Goal: Ask a question

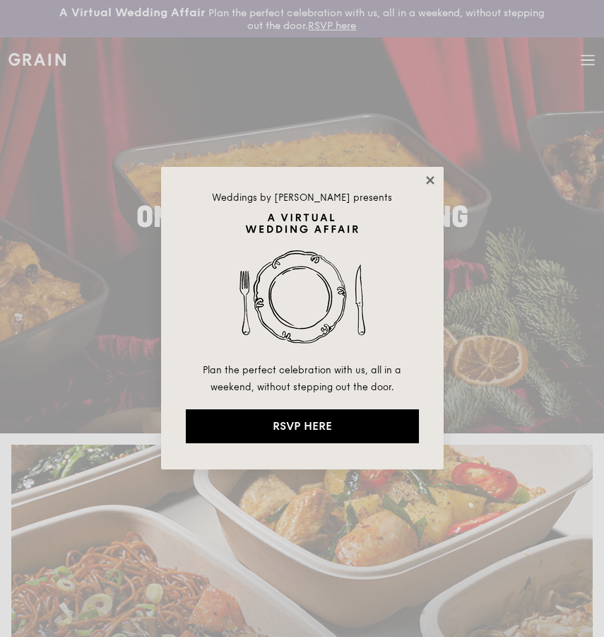
click at [432, 174] on icon at bounding box center [430, 180] width 13 height 13
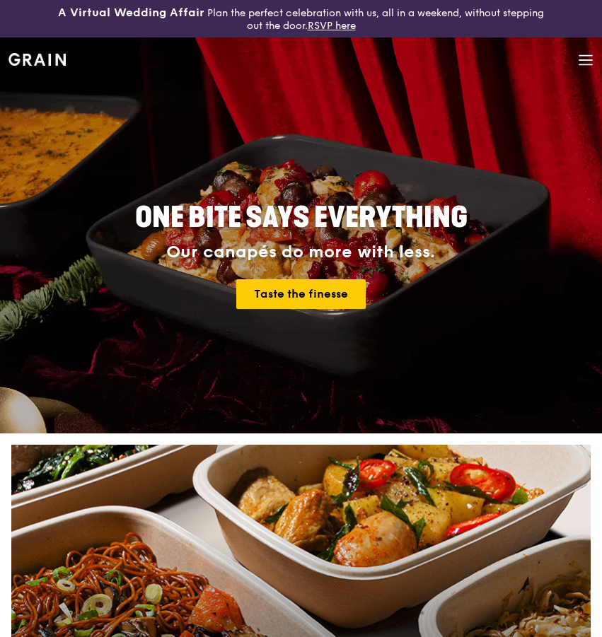
click at [577, 61] on icon at bounding box center [585, 60] width 16 height 16
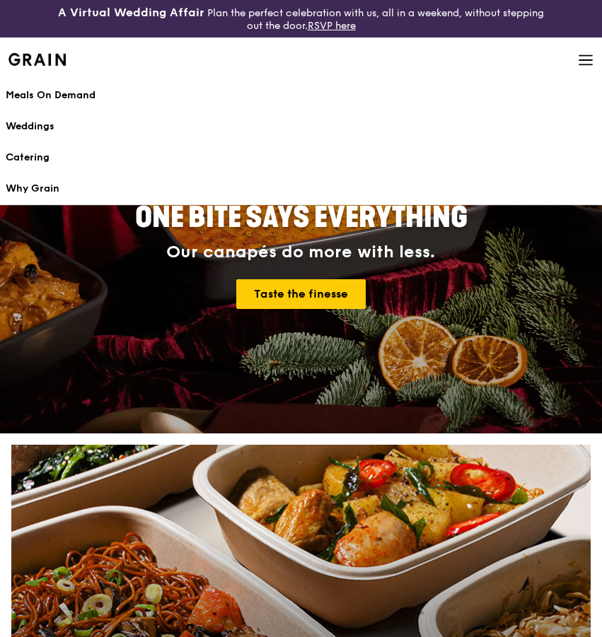
click at [582, 66] on icon at bounding box center [585, 60] width 16 height 16
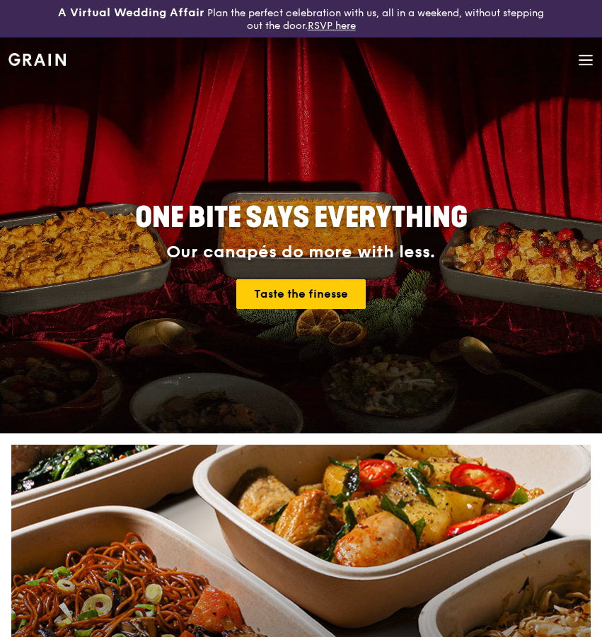
click at [580, 67] on span at bounding box center [585, 61] width 16 height 48
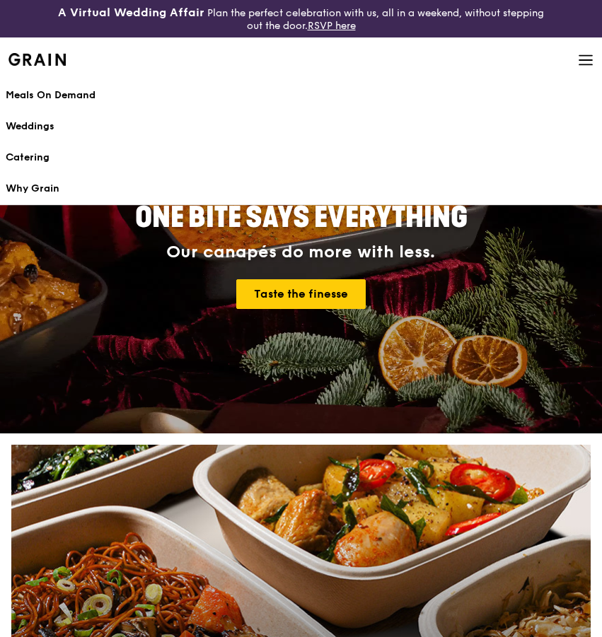
click at [575, 57] on div "Grain logo Meals On Demand Weddings Catering Why Grain Contact us" at bounding box center [300, 61] width 585 height 48
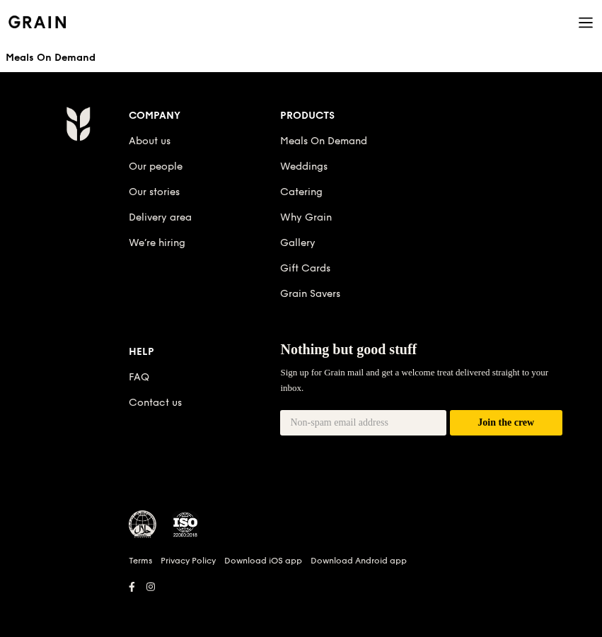
scroll to position [2075, 0]
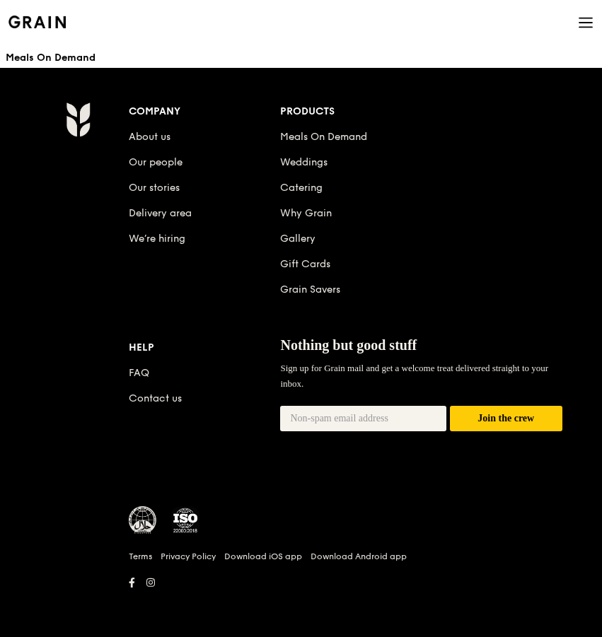
click at [196, 319] on div "Company About us Our people Our stories Delivery area We’re hiring Products Mea…" at bounding box center [345, 287] width 433 height 370
click at [157, 394] on link "Contact us" at bounding box center [155, 398] width 53 height 12
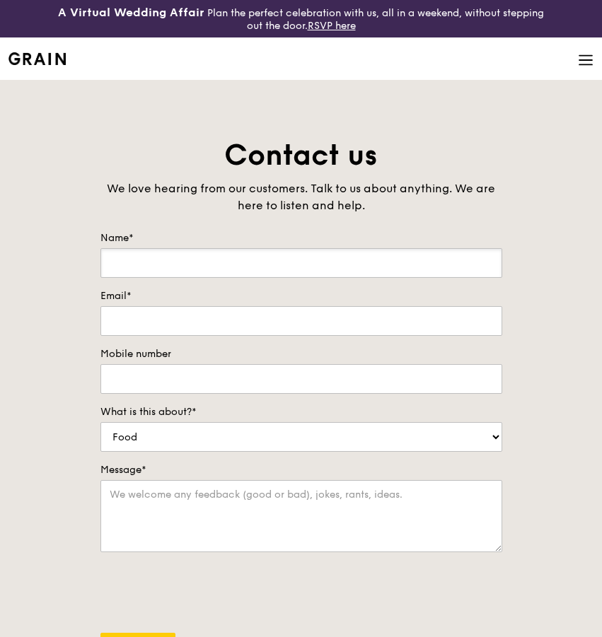
click at [187, 263] on input "Name*" at bounding box center [300, 263] width 401 height 30
type input "[PERSON_NAME]"
type input "[PERSON_NAME][EMAIL_ADDRESS][DOMAIN_NAME]"
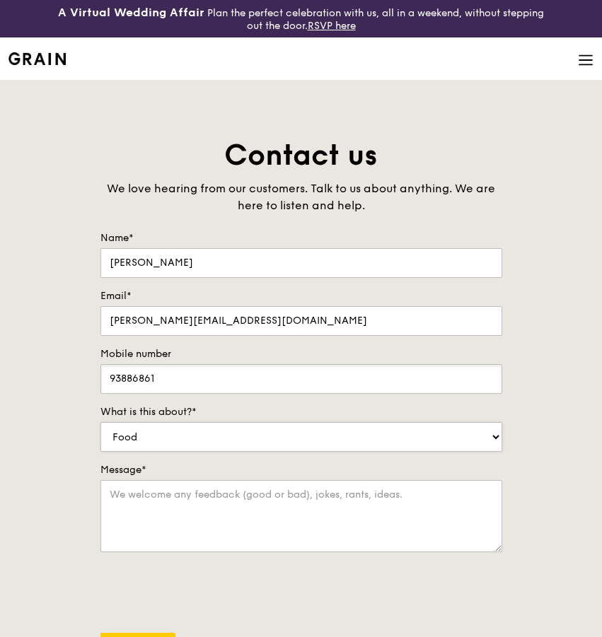
type input "93886861"
click at [178, 423] on select "Food Service Billing/Payment Catering Others" at bounding box center [300, 437] width 401 height 30
select select "Catering"
click at [100, 422] on select "Food Service Billing/Payment Catering Others" at bounding box center [300, 437] width 401 height 30
click at [178, 507] on textarea "Message*" at bounding box center [300, 516] width 401 height 72
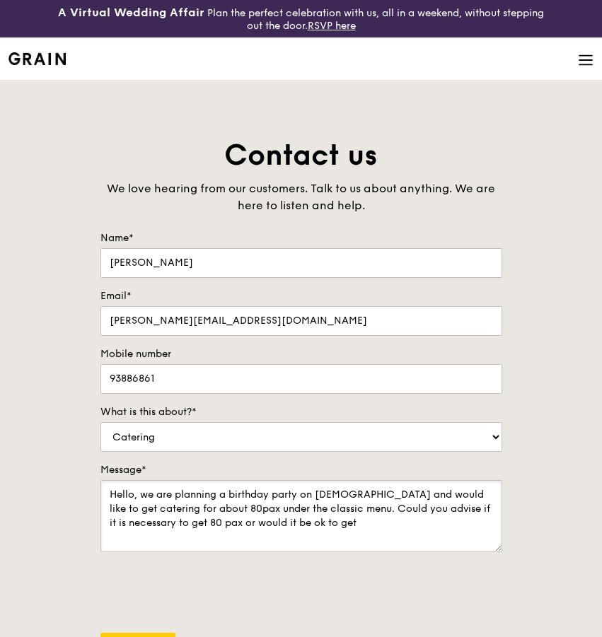
click at [139, 519] on textarea "Hello, we are planning a birthday party on [DEMOGRAPHIC_DATA] and would like to…" at bounding box center [300, 516] width 401 height 72
click at [177, 521] on textarea "Hello, we are planning a birthday party on [DEMOGRAPHIC_DATA] and would like to…" at bounding box center [300, 516] width 401 height 72
click at [348, 529] on textarea "Hello, we are planning a birthday party on [DEMOGRAPHIC_DATA] and would like to…" at bounding box center [300, 516] width 401 height 72
click at [293, 536] on textarea "Hello, we are planning a birthday party on [DEMOGRAPHIC_DATA] and would like to…" at bounding box center [300, 516] width 401 height 72
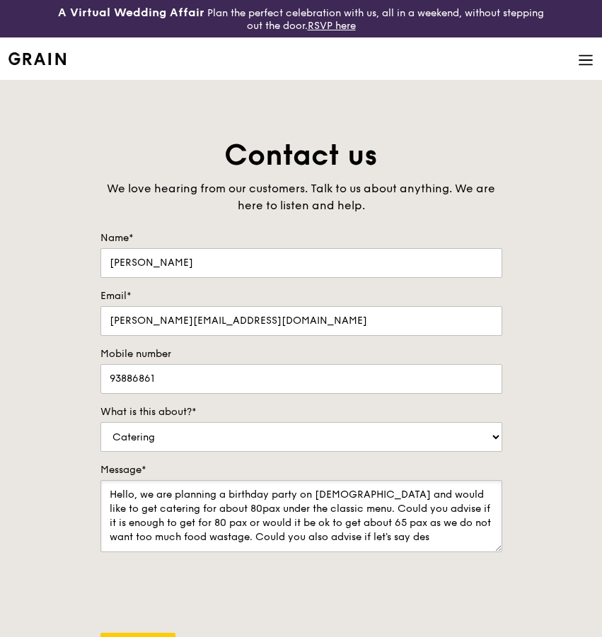
drag, startPoint x: 433, startPoint y: 539, endPoint x: 295, endPoint y: 544, distance: 137.9
click at [295, 544] on textarea "Hello, we are planning a birthday party on [DEMOGRAPHIC_DATA] and would like to…" at bounding box center [300, 516] width 401 height 72
click at [288, 540] on textarea "Hello, we are planning a birthday party on [DEMOGRAPHIC_DATA] and would like to…" at bounding box center [300, 516] width 401 height 72
drag, startPoint x: 288, startPoint y: 540, endPoint x: 438, endPoint y: 538, distance: 150.6
click at [438, 538] on textarea "Hello, we are planning a birthday party on [DEMOGRAPHIC_DATA] and would like to…" at bounding box center [300, 516] width 401 height 72
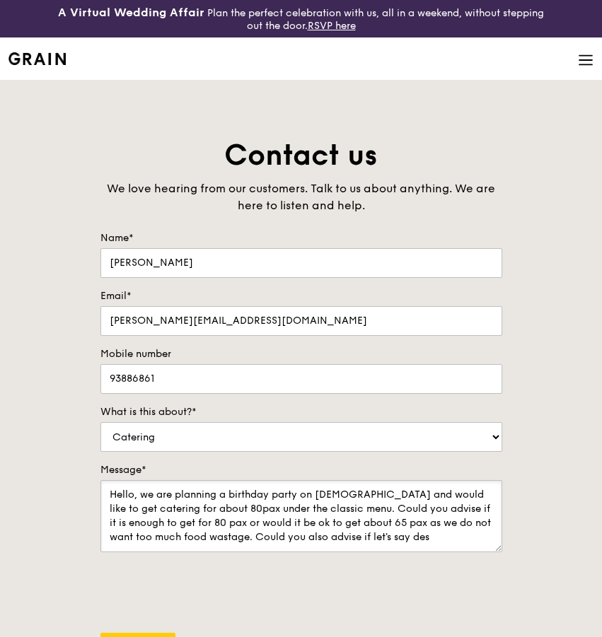
click at [432, 539] on textarea "Hello, we are planning a birthday party on [DEMOGRAPHIC_DATA] and would like to…" at bounding box center [300, 516] width 401 height 72
drag, startPoint x: 438, startPoint y: 541, endPoint x: 257, endPoint y: 538, distance: 181.0
click at [257, 538] on textarea "Hello, we are planning a birthday party on [DEMOGRAPHIC_DATA] and would like to…" at bounding box center [300, 516] width 401 height 72
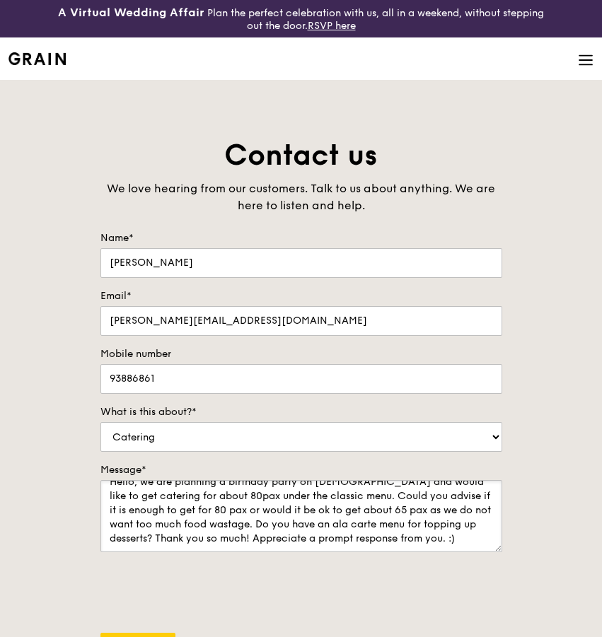
scroll to position [14, 0]
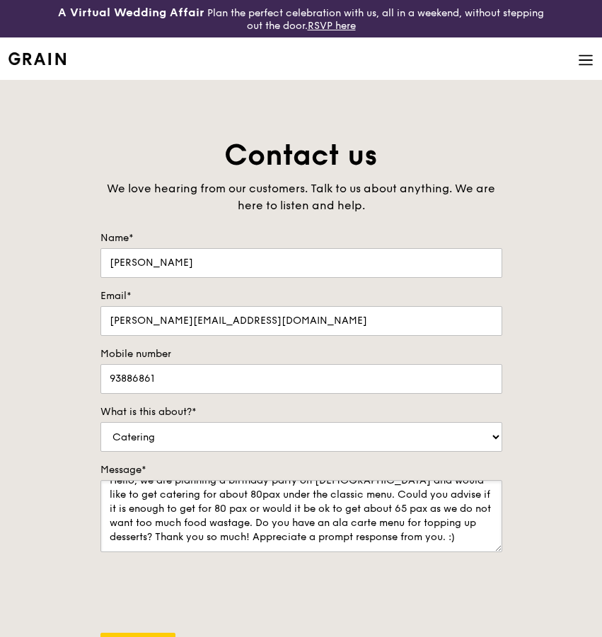
type textarea "Hello, we are planning a birthday party on [DEMOGRAPHIC_DATA] and would like to…"
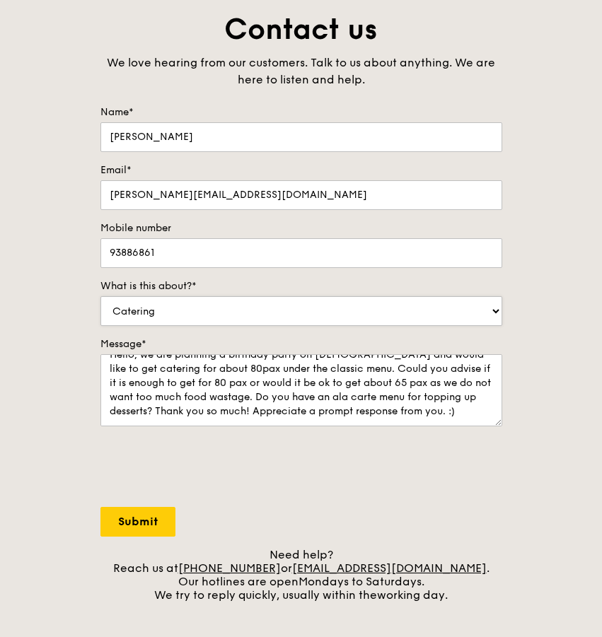
scroll to position [127, 0]
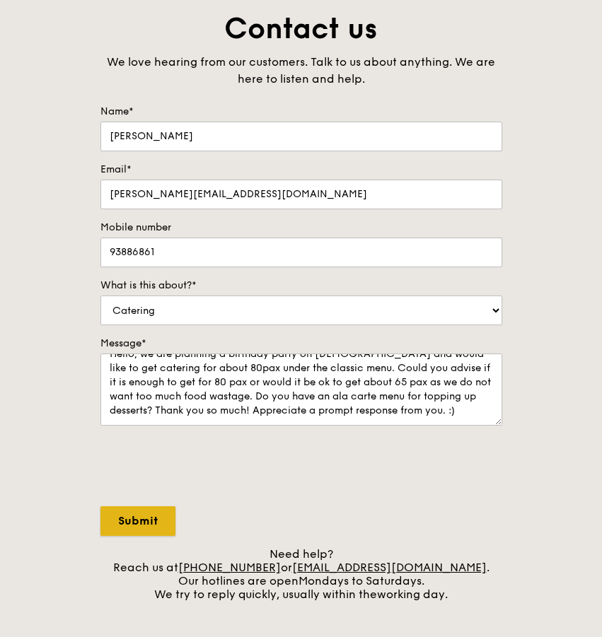
click at [138, 528] on input "Submit" at bounding box center [137, 521] width 75 height 30
select select "Food"
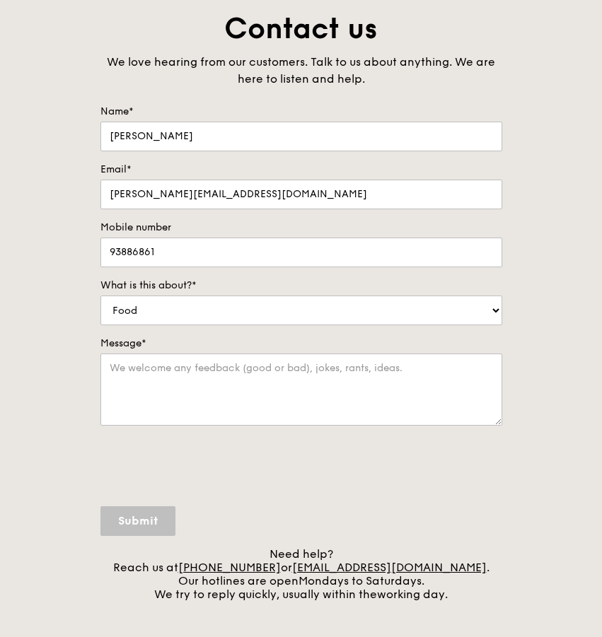
scroll to position [0, 0]
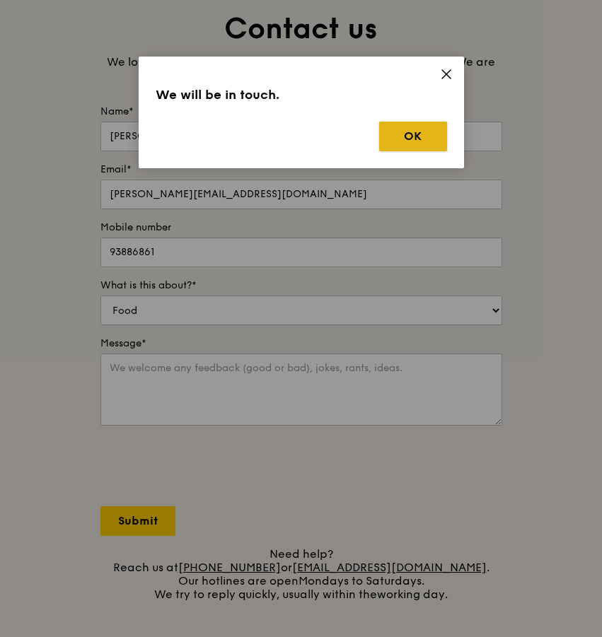
click at [409, 126] on button "OK" at bounding box center [413, 137] width 68 height 30
